Goal: Check status: Check status

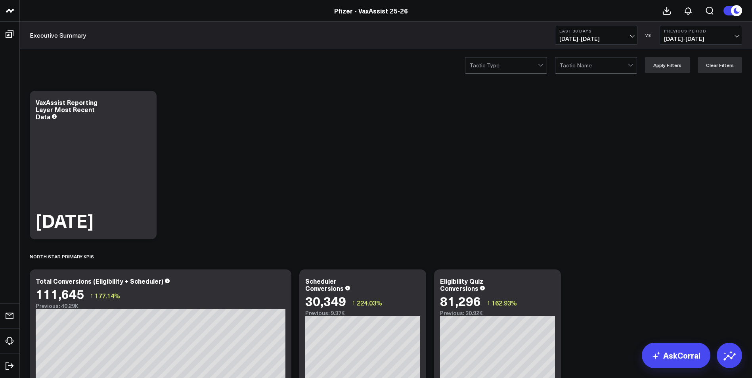
click at [632, 36] on span "[DATE] - [DATE]" at bounding box center [596, 39] width 74 height 6
click at [573, 251] on link "Custom Dates" at bounding box center [596, 253] width 82 height 15
select select "9"
select select "2025"
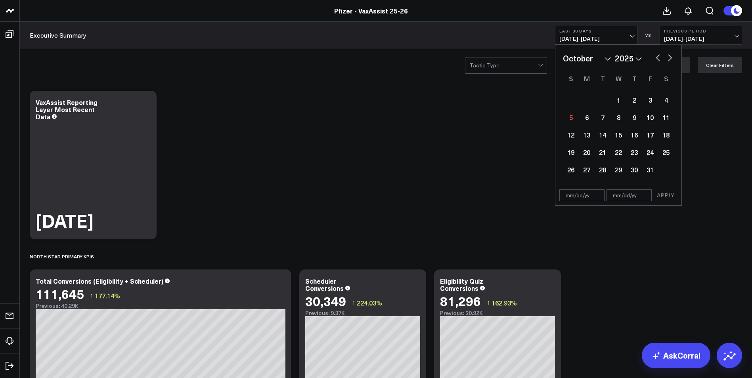
click at [607, 55] on select "January February March April May June July August September October November De…" at bounding box center [587, 58] width 48 height 12
select select "7"
select select "2025"
click at [648, 102] on div "1" at bounding box center [650, 100] width 16 height 16
type input "[DATE]"
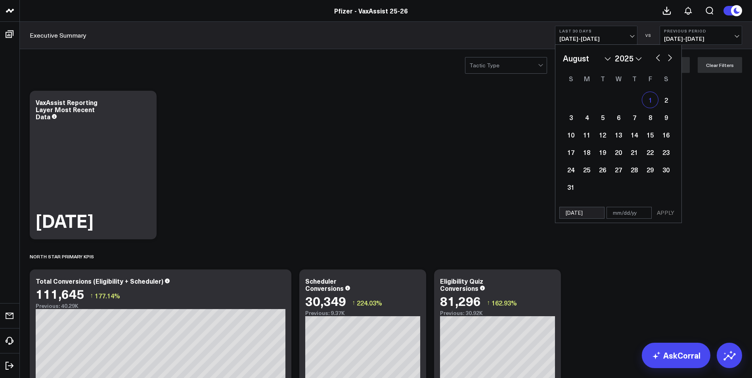
select select "7"
select select "2025"
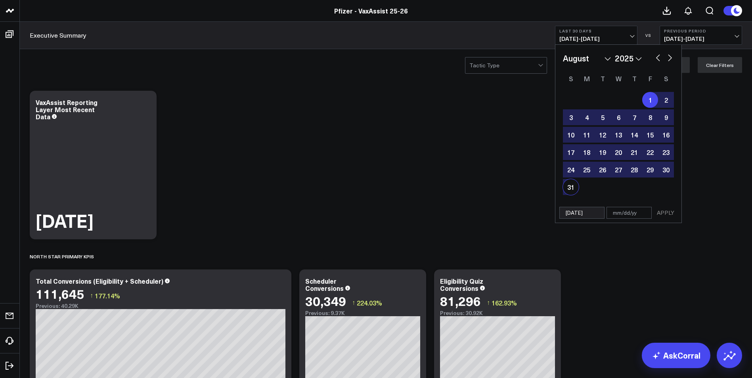
click at [569, 186] on div "31" at bounding box center [571, 187] width 16 height 16
type input "[DATE]"
select select "7"
select select "2025"
click at [666, 214] on button "APPLY" at bounding box center [666, 213] width 24 height 12
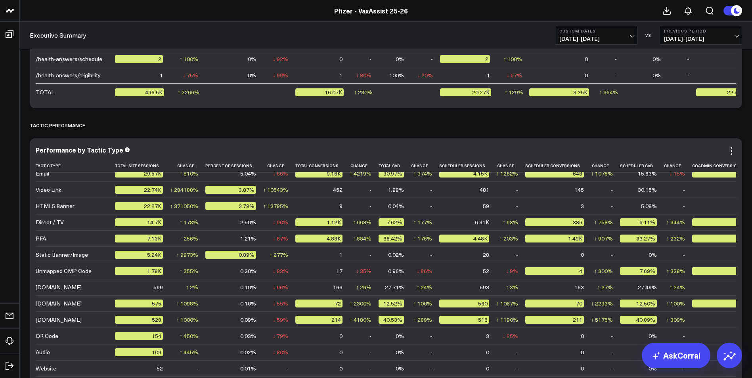
scroll to position [40, 0]
